Goal: Task Accomplishment & Management: Use online tool/utility

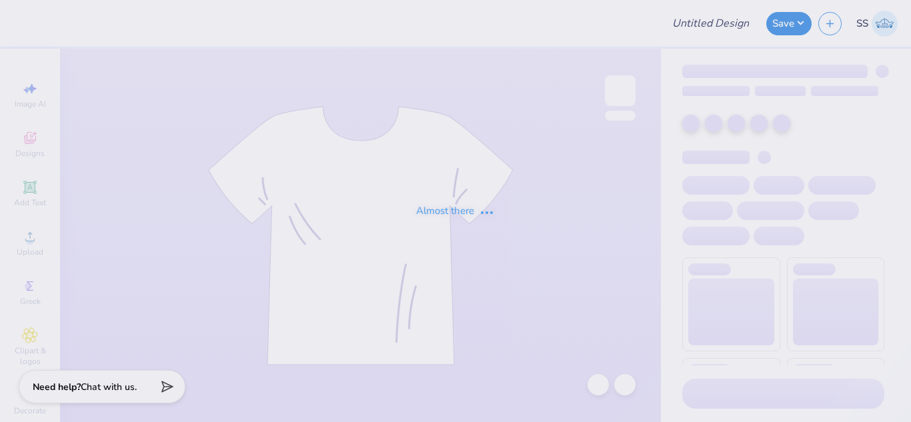
type input "Phi Mu Recruitment"
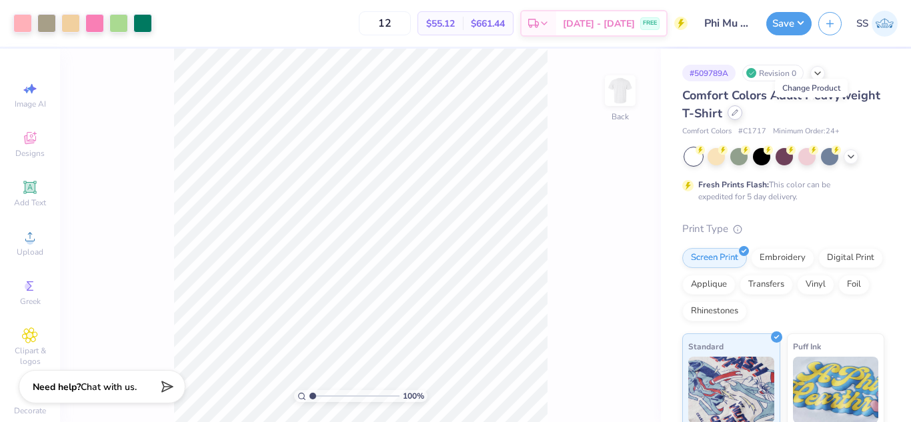
click at [737, 111] on icon at bounding box center [734, 112] width 5 height 5
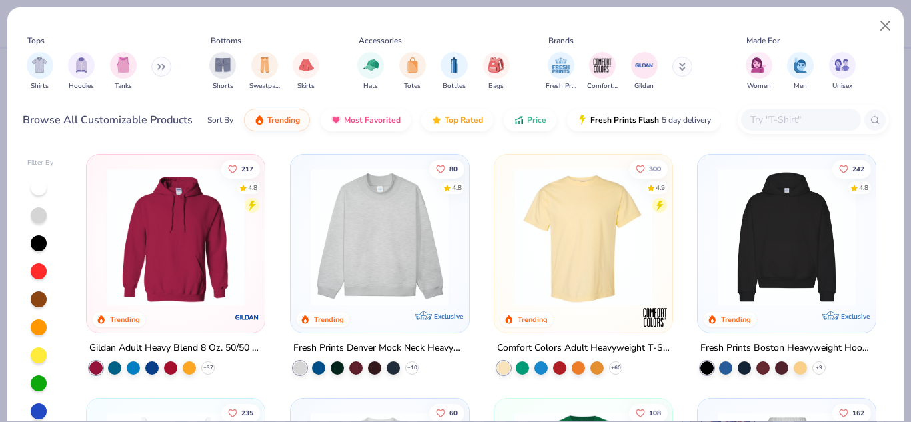
click at [780, 119] on input "text" at bounding box center [800, 119] width 103 height 15
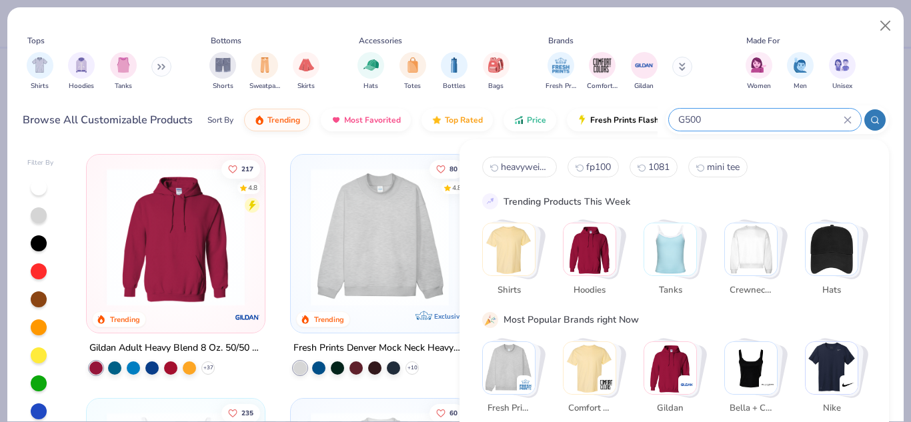
type input "G500"
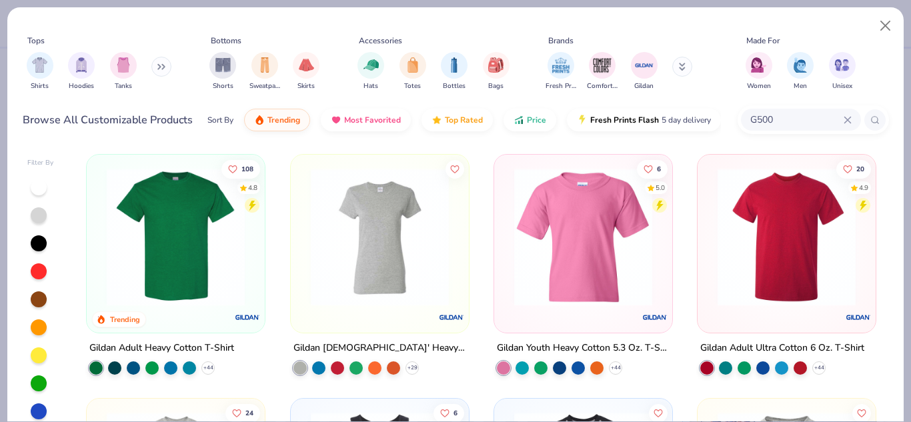
click at [221, 215] on img at bounding box center [175, 237] width 151 height 138
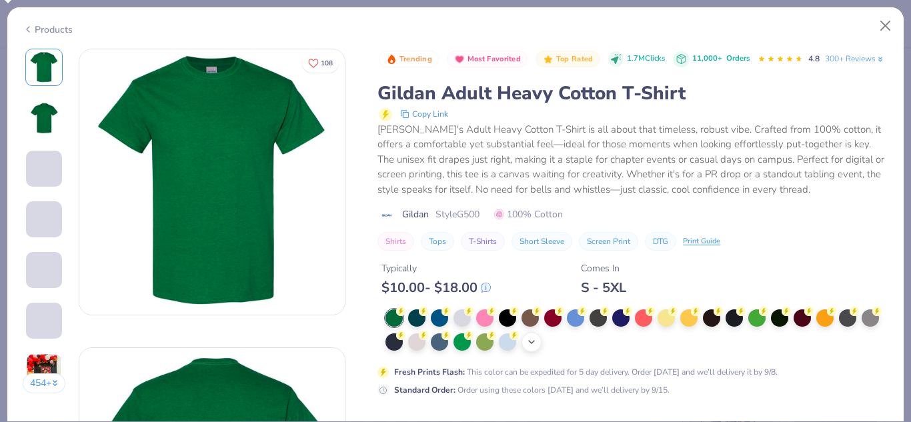
click at [537, 347] on icon at bounding box center [531, 342] width 11 height 11
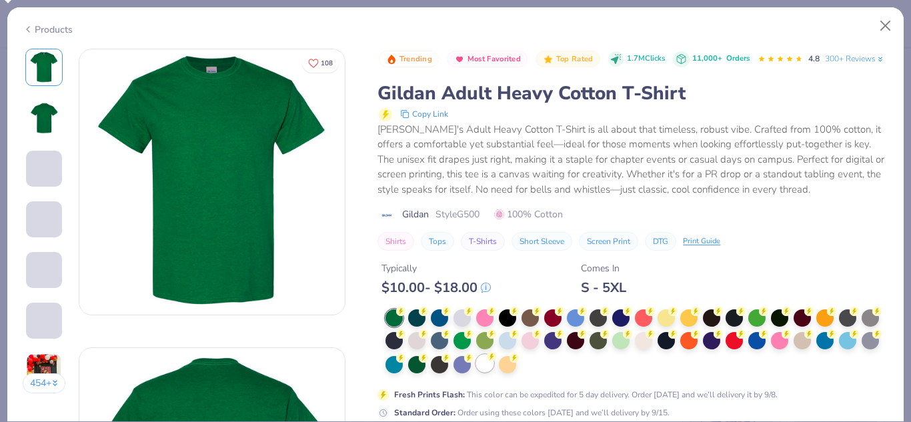
click at [493, 372] on div at bounding box center [484, 363] width 17 height 17
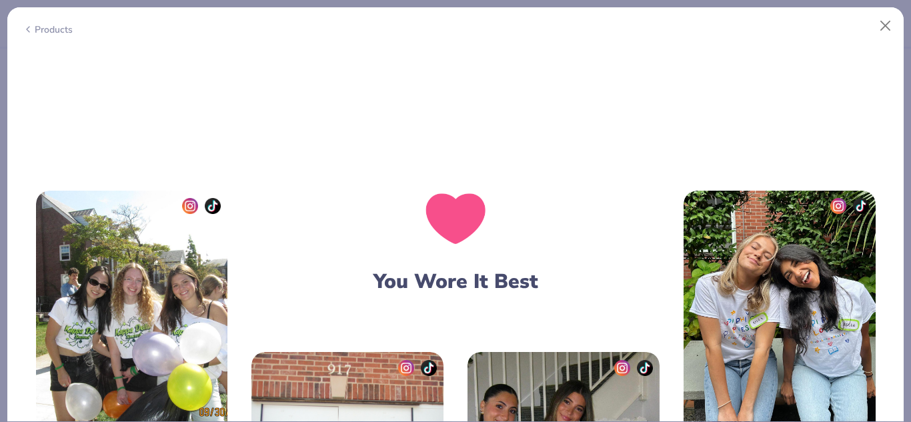
scroll to position [1578, 0]
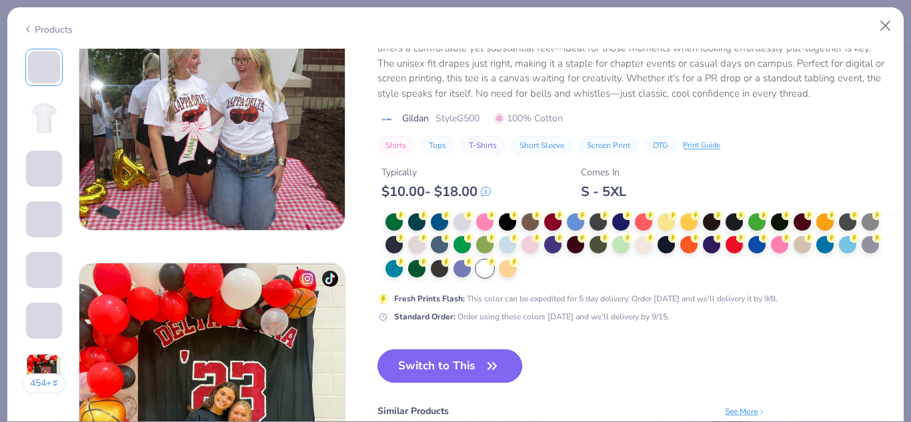
click at [433, 367] on button "Switch to This" at bounding box center [449, 365] width 145 height 33
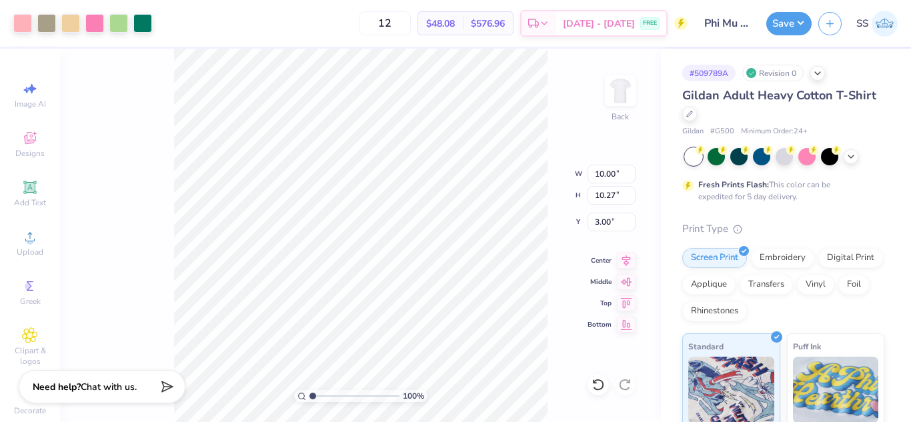
type input "3.00"
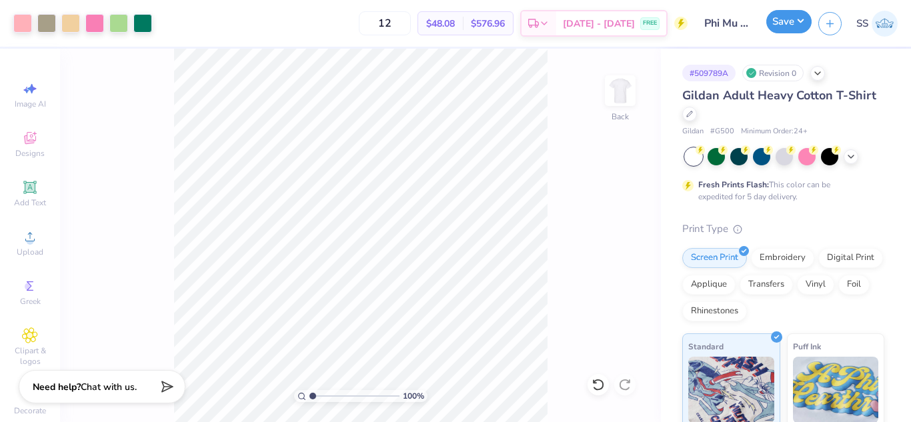
click at [793, 17] on button "Save" at bounding box center [788, 21] width 45 height 23
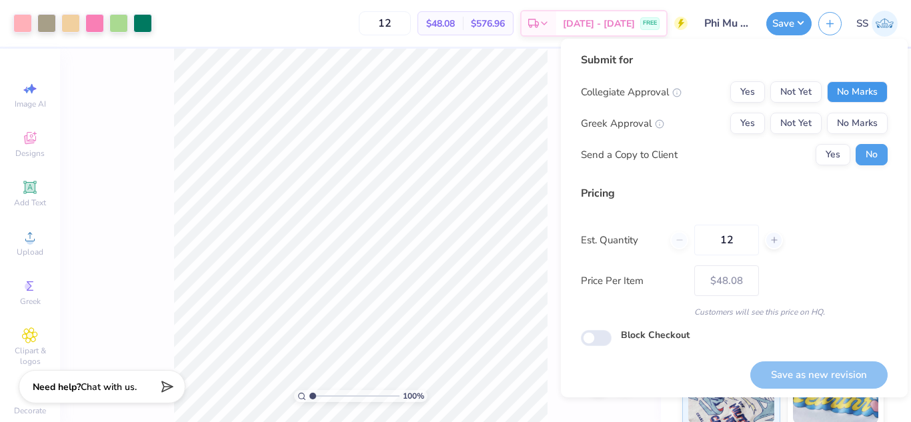
click at [865, 98] on button "No Marks" at bounding box center [857, 91] width 61 height 21
click at [854, 124] on button "No Marks" at bounding box center [857, 123] width 61 height 21
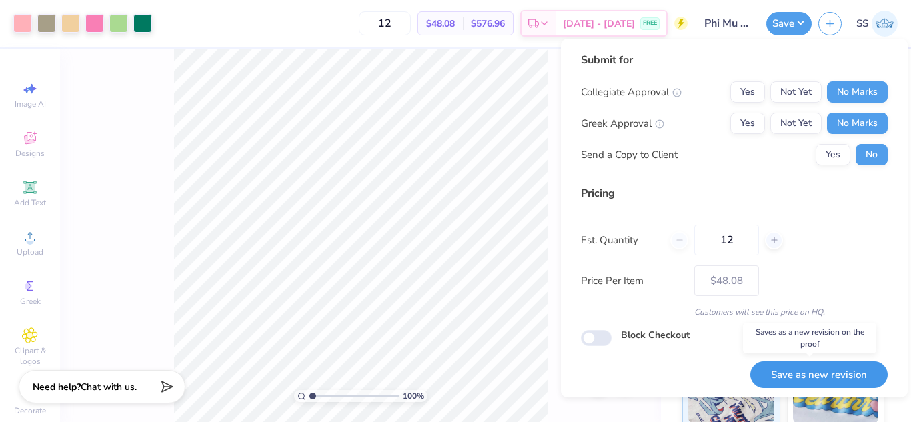
click at [787, 371] on button "Save as new revision" at bounding box center [818, 374] width 137 height 27
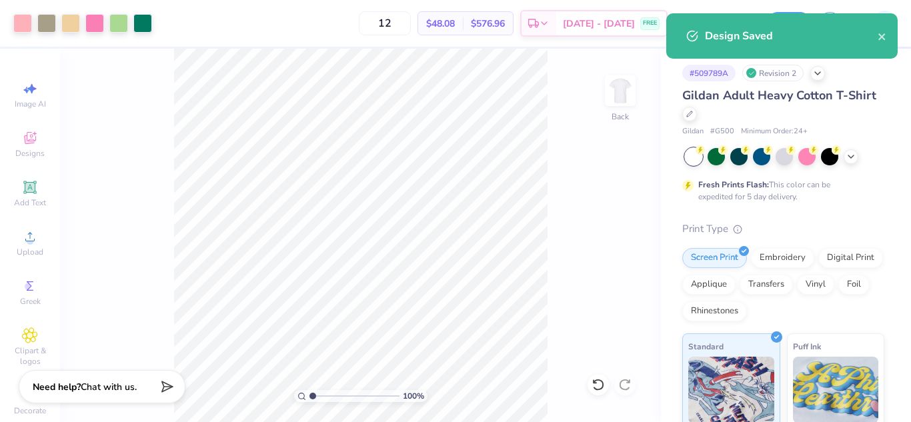
type input "– –"
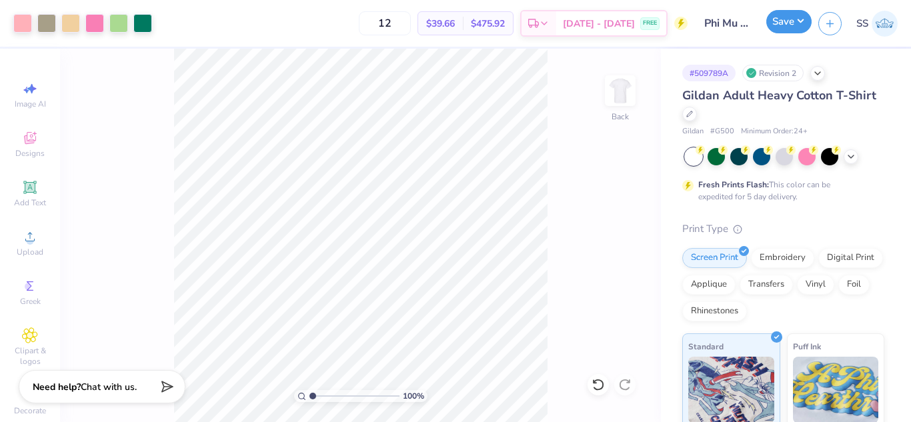
click at [779, 29] on button "Save" at bounding box center [788, 21] width 45 height 23
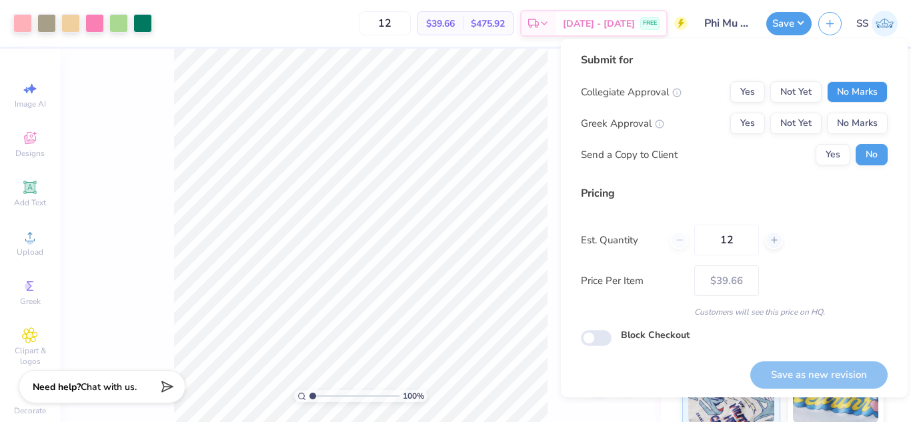
click at [843, 93] on button "No Marks" at bounding box center [857, 91] width 61 height 21
click at [845, 114] on button "No Marks" at bounding box center [857, 123] width 61 height 21
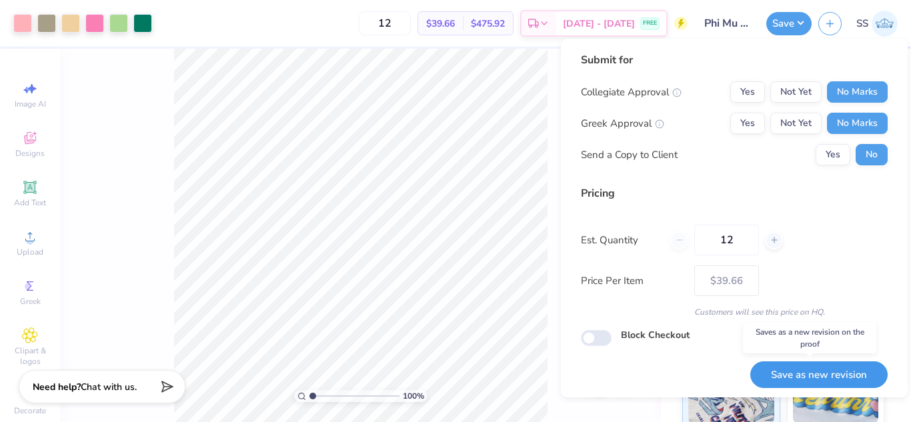
click at [789, 377] on button "Save as new revision" at bounding box center [818, 374] width 137 height 27
type input "$39.66"
